Goal: Information Seeking & Learning: Learn about a topic

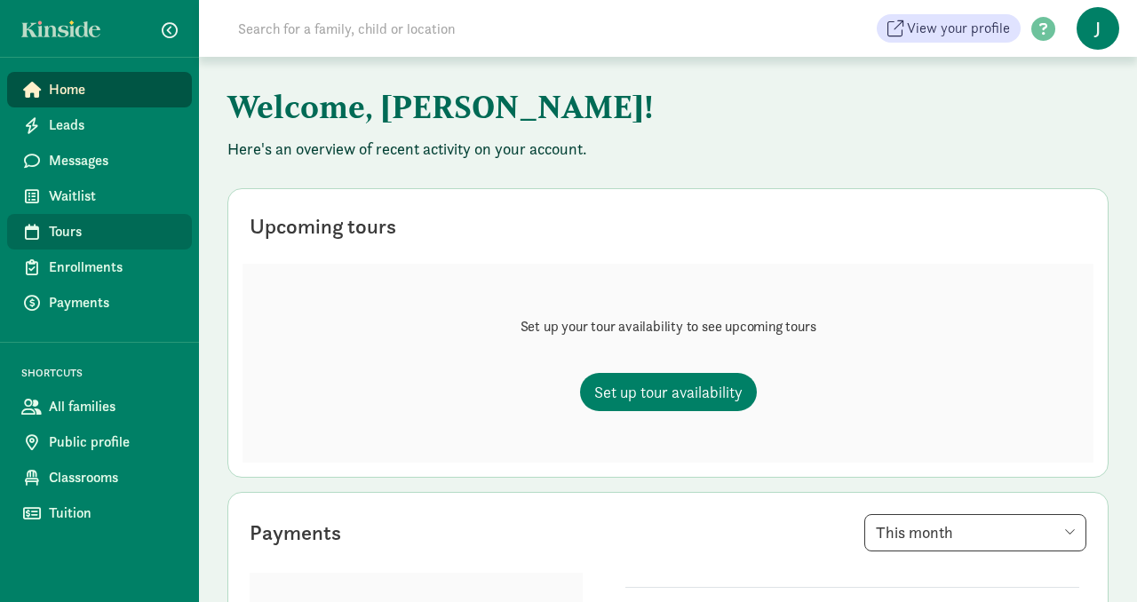
scroll to position [5, 0]
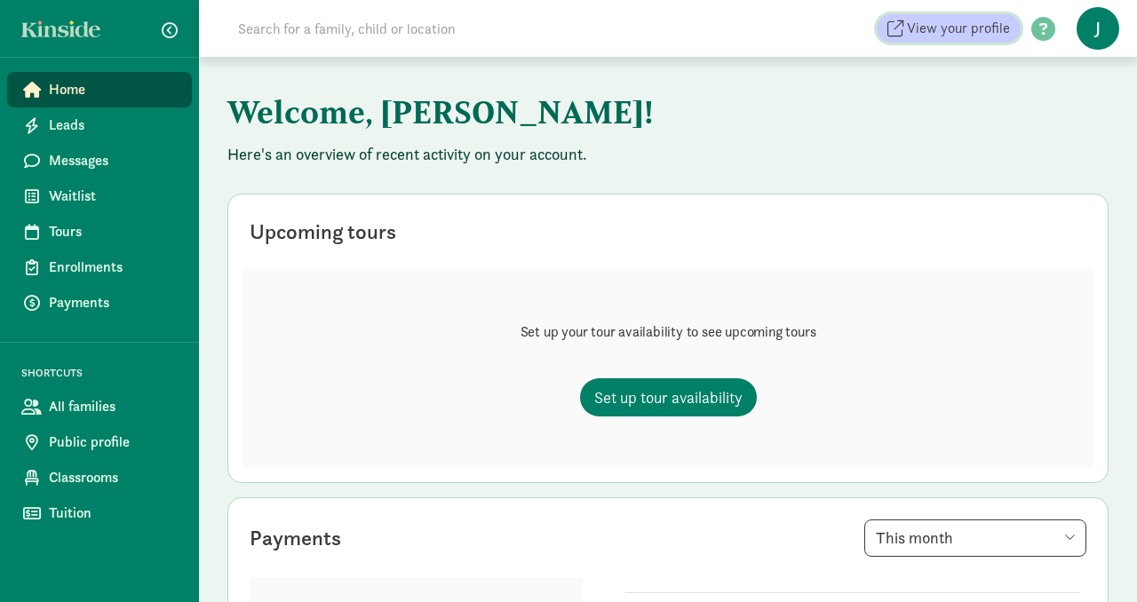
click at [914, 22] on span "View your profile" at bounding box center [958, 28] width 103 height 21
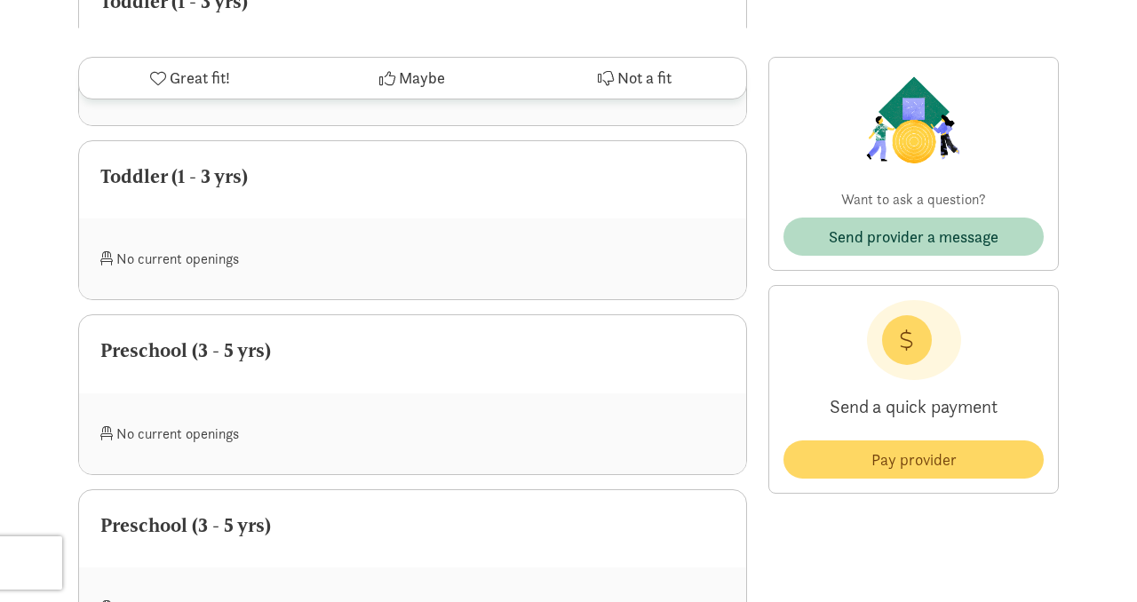
scroll to position [1314, 0]
click at [219, 412] on div "No current openings" at bounding box center [256, 431] width 313 height 38
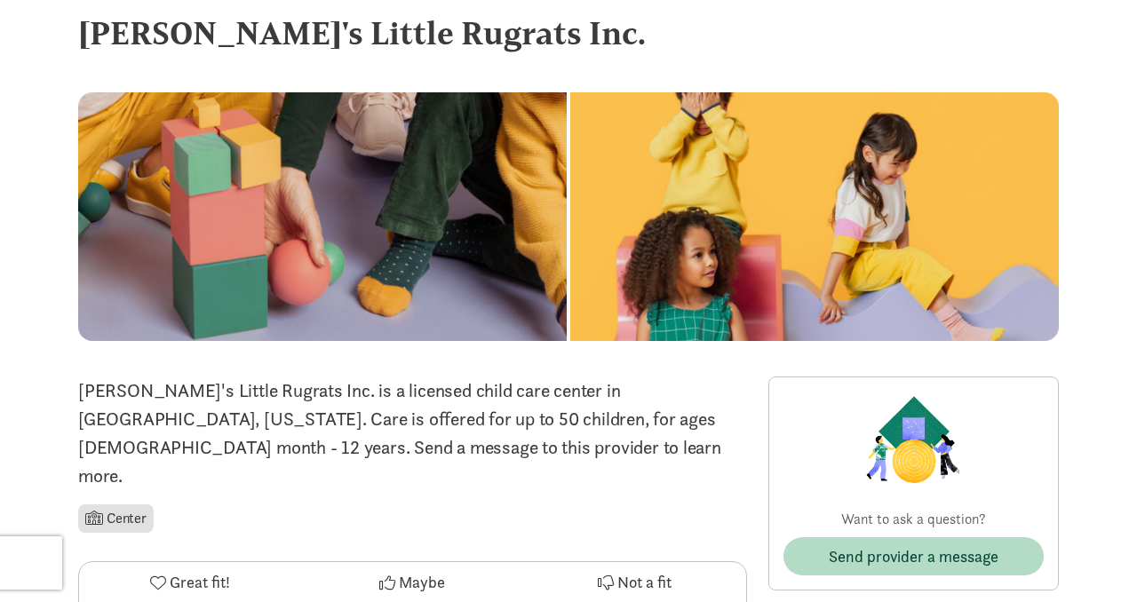
scroll to position [0, 0]
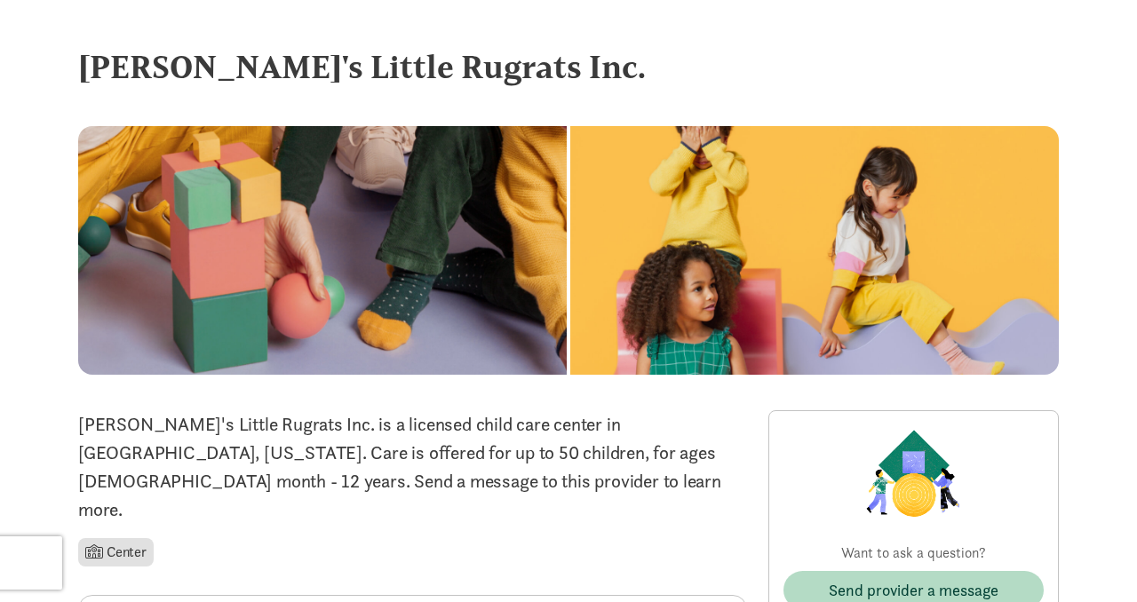
click at [347, 103] on div "[PERSON_NAME]'s Little Rugrats Inc." at bounding box center [568, 84] width 980 height 83
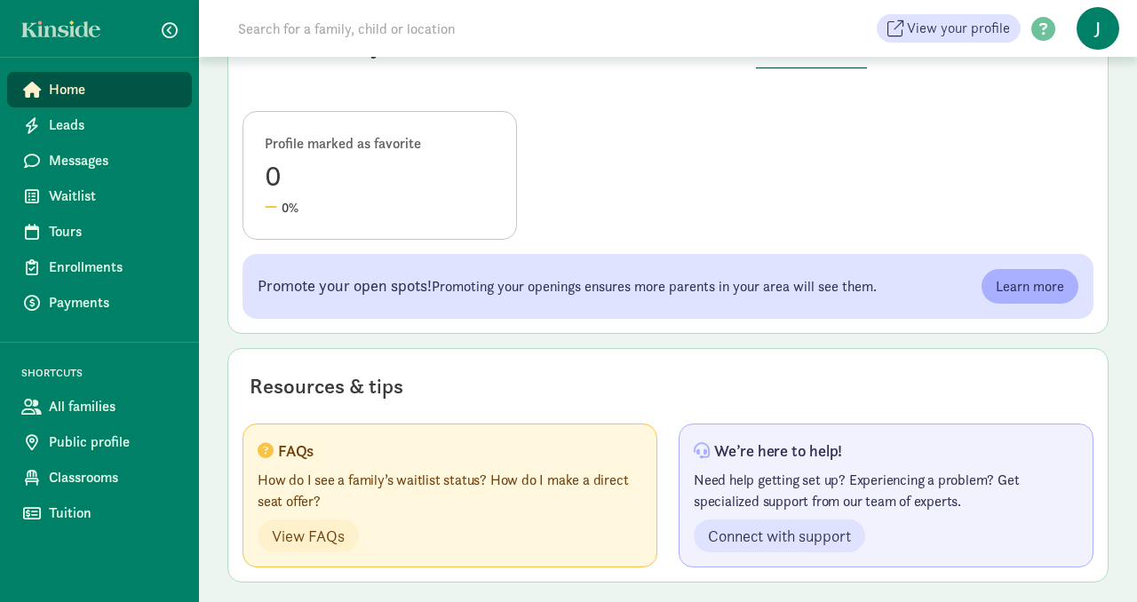
scroll to position [932, 0]
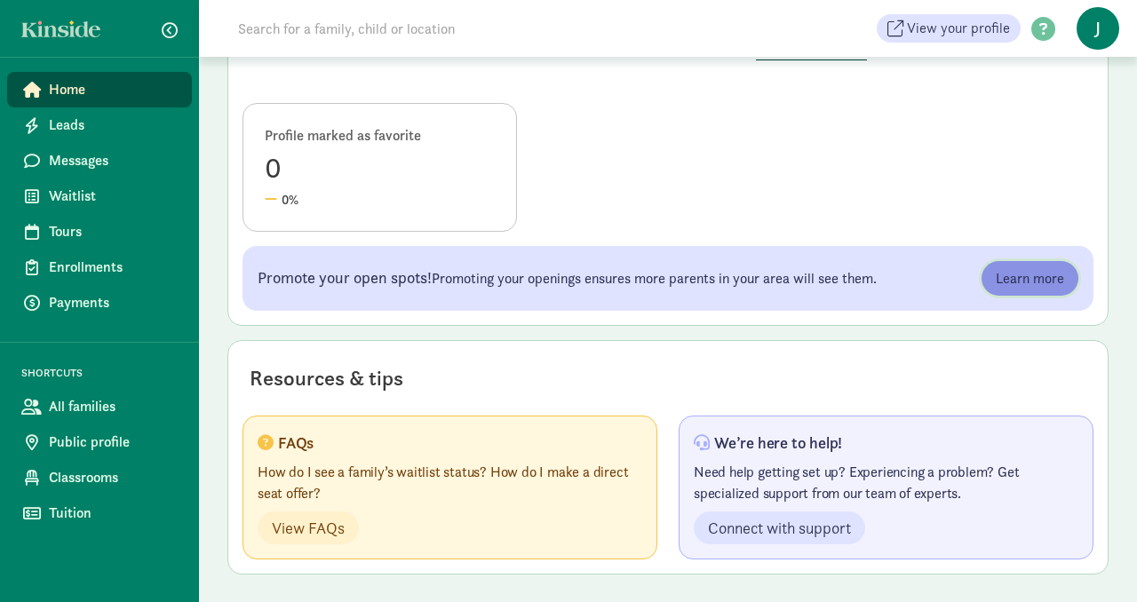
click at [1039, 283] on span "Learn more" at bounding box center [1030, 278] width 68 height 21
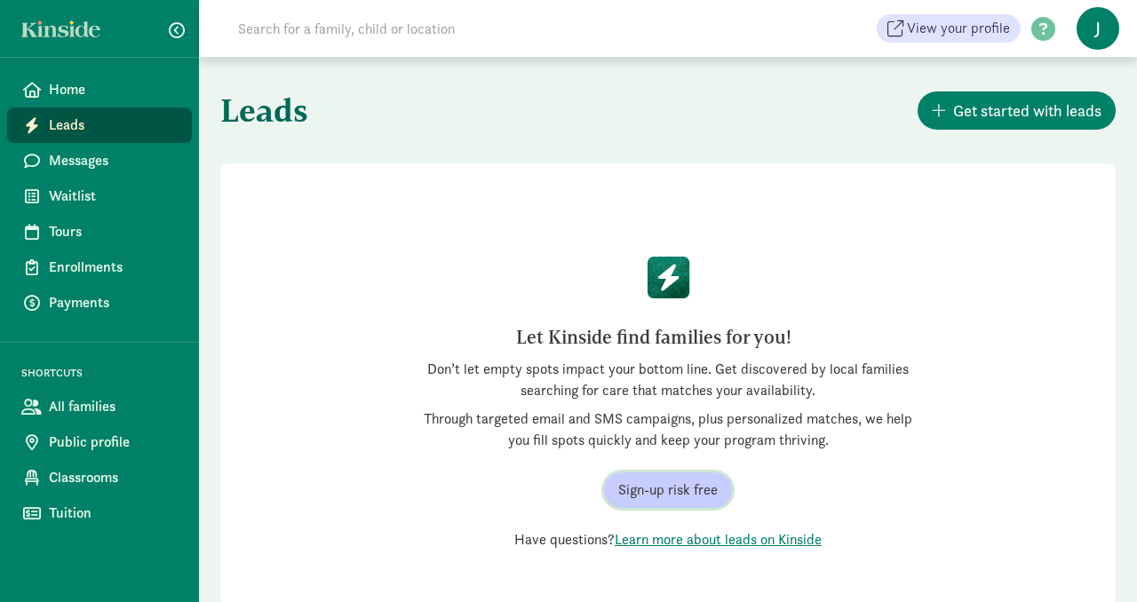
click at [661, 498] on span "Sign-up risk free" at bounding box center [667, 490] width 99 height 21
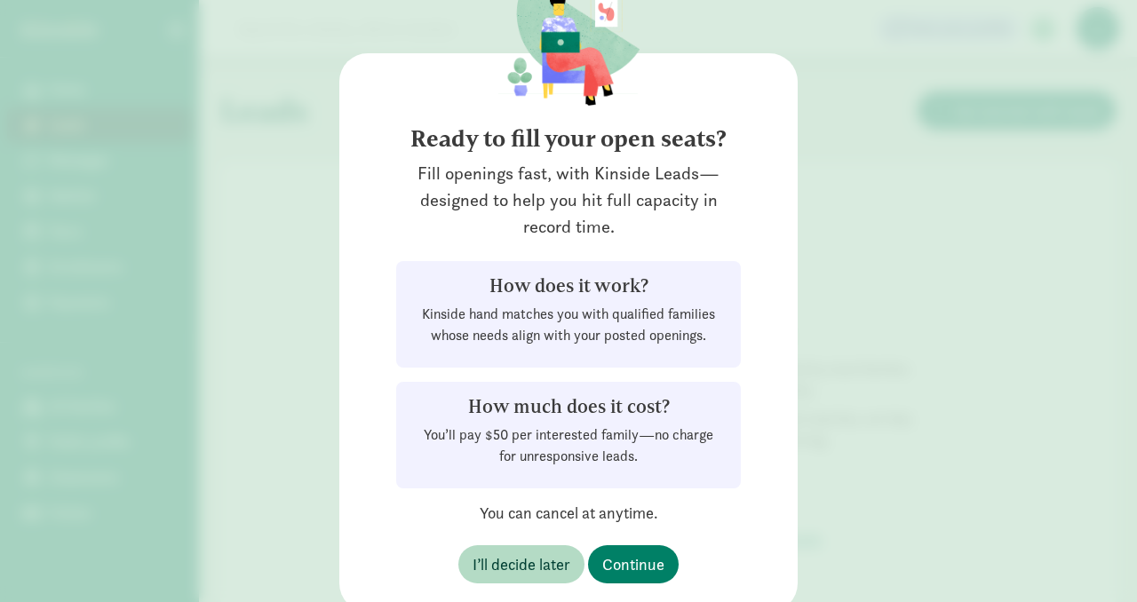
scroll to position [76, 0]
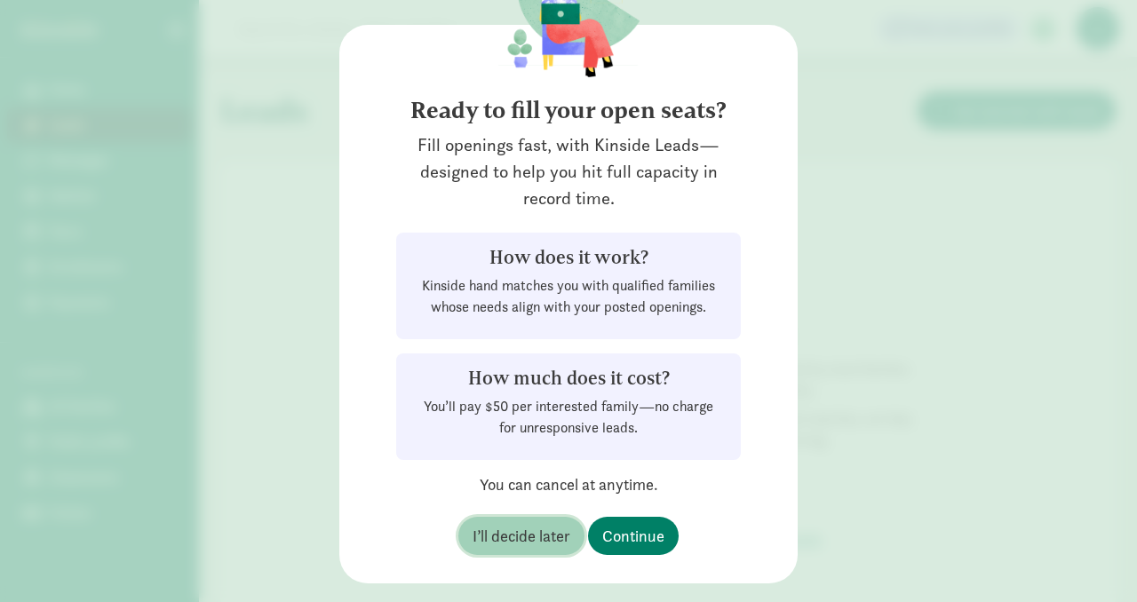
click at [570, 543] on span "I’ll decide later" at bounding box center [521, 536] width 98 height 24
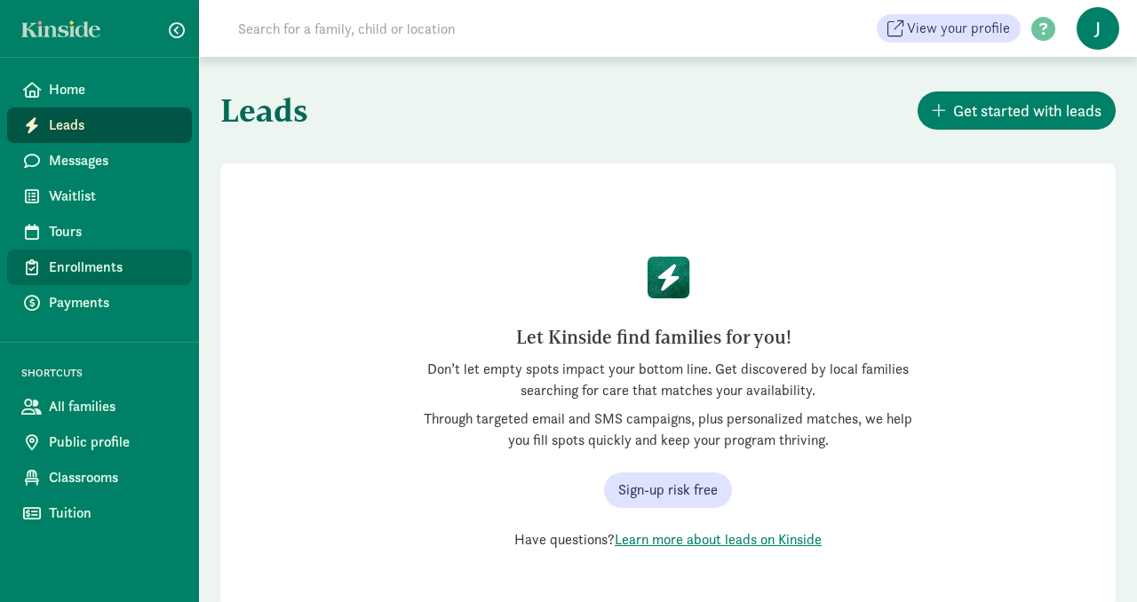
click at [115, 278] on link "Enrollments" at bounding box center [99, 268] width 185 height 36
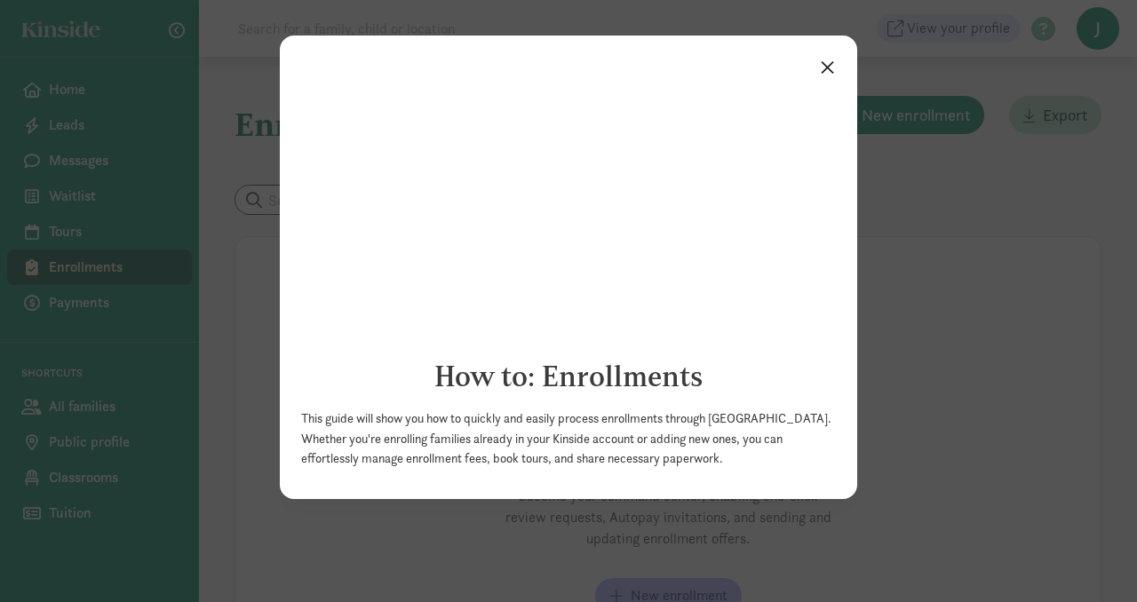
click at [822, 69] on link "×" at bounding box center [827, 66] width 31 height 32
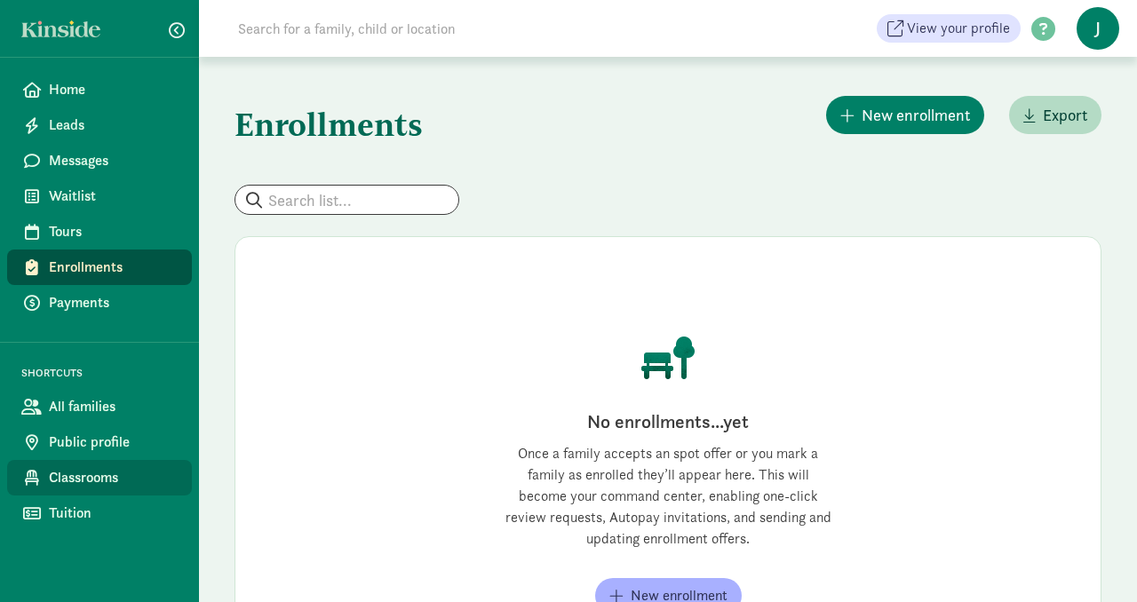
click at [57, 488] on link "Classrooms" at bounding box center [99, 478] width 185 height 36
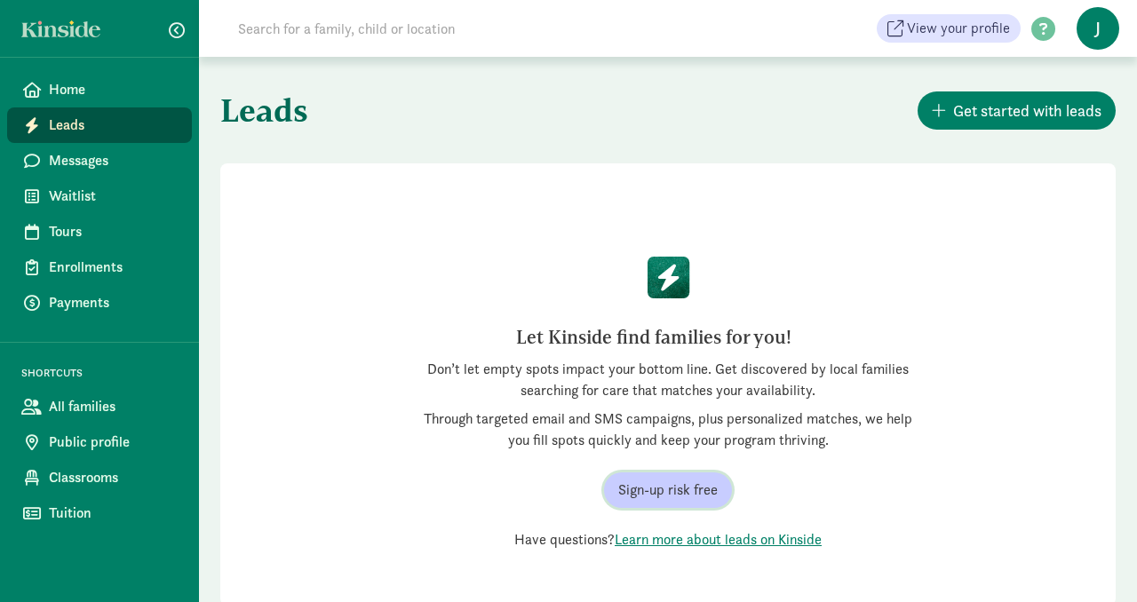
click at [654, 495] on span "Sign-up risk free" at bounding box center [667, 490] width 99 height 21
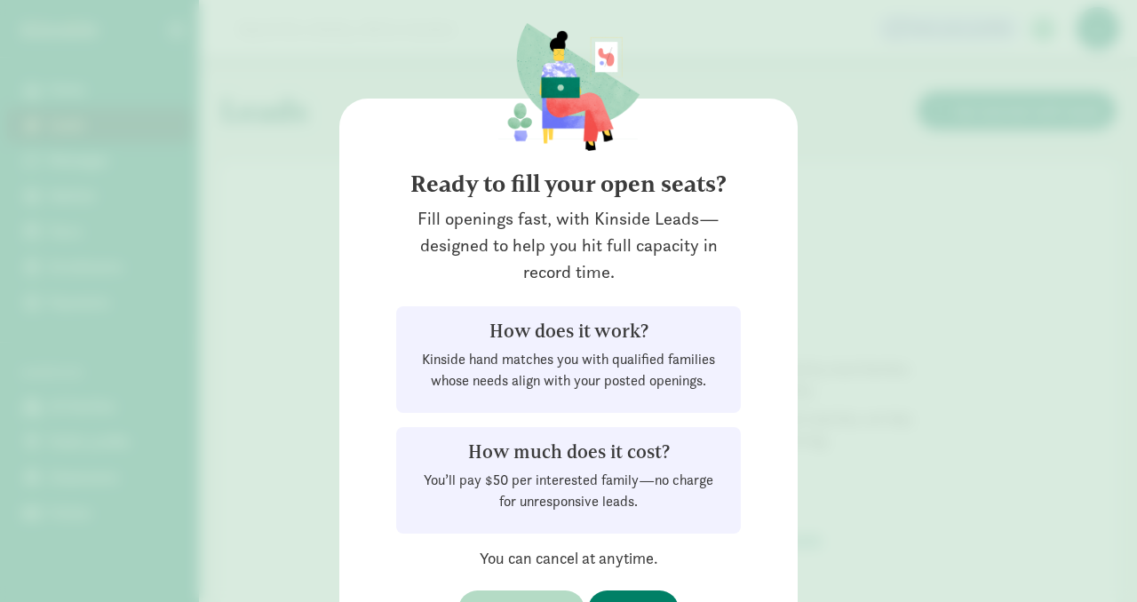
scroll to position [7, 0]
